Goal: Information Seeking & Learning: Learn about a topic

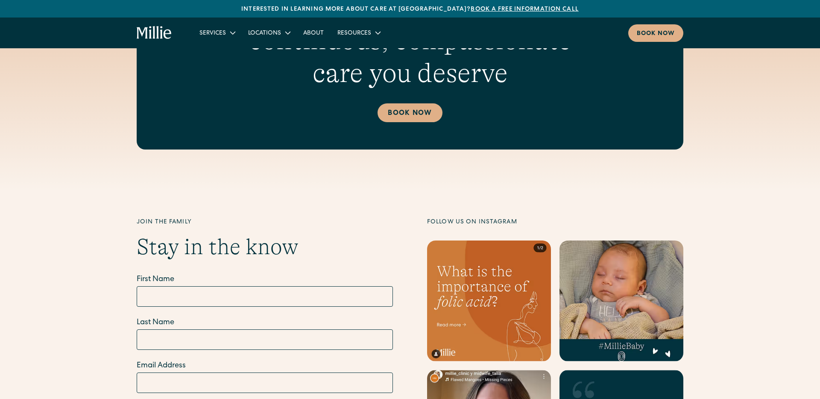
scroll to position [3756, 0]
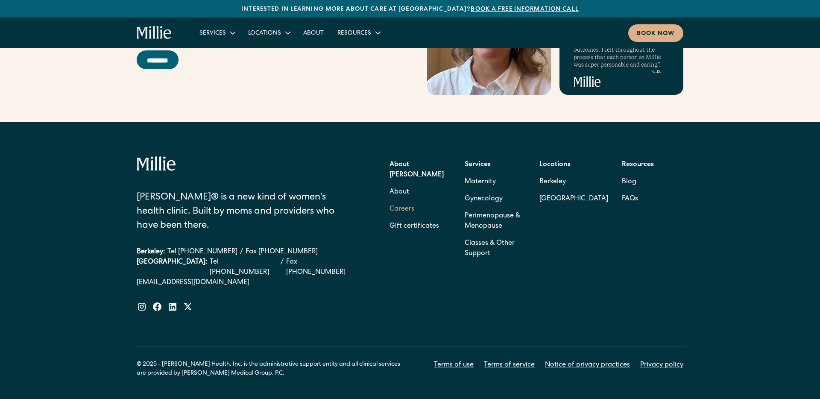
click at [401, 201] on link "Careers" at bounding box center [401, 209] width 25 height 17
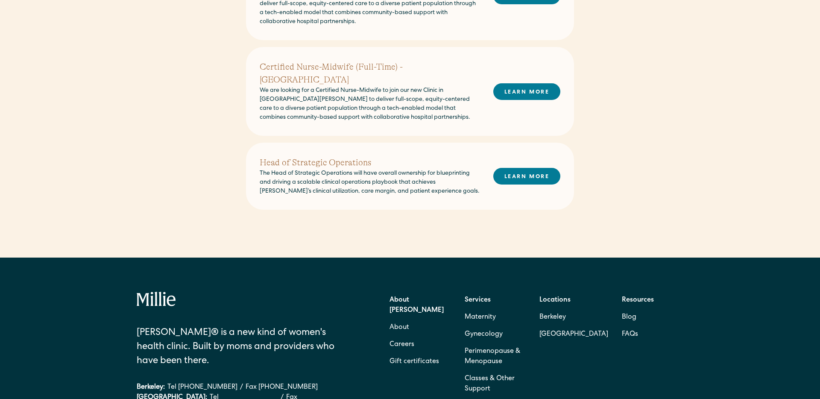
scroll to position [390, 0]
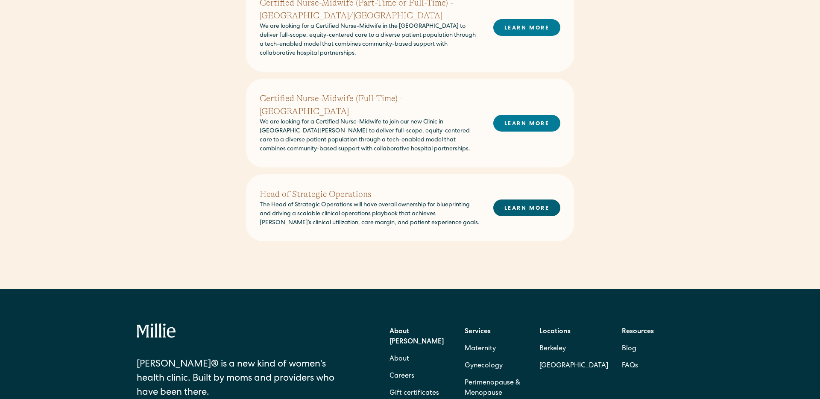
click at [536, 199] on link "LEARN MORE" at bounding box center [526, 207] width 67 height 17
click at [531, 199] on link "LEARN MORE" at bounding box center [526, 207] width 67 height 17
